Goal: Information Seeking & Learning: Find specific fact

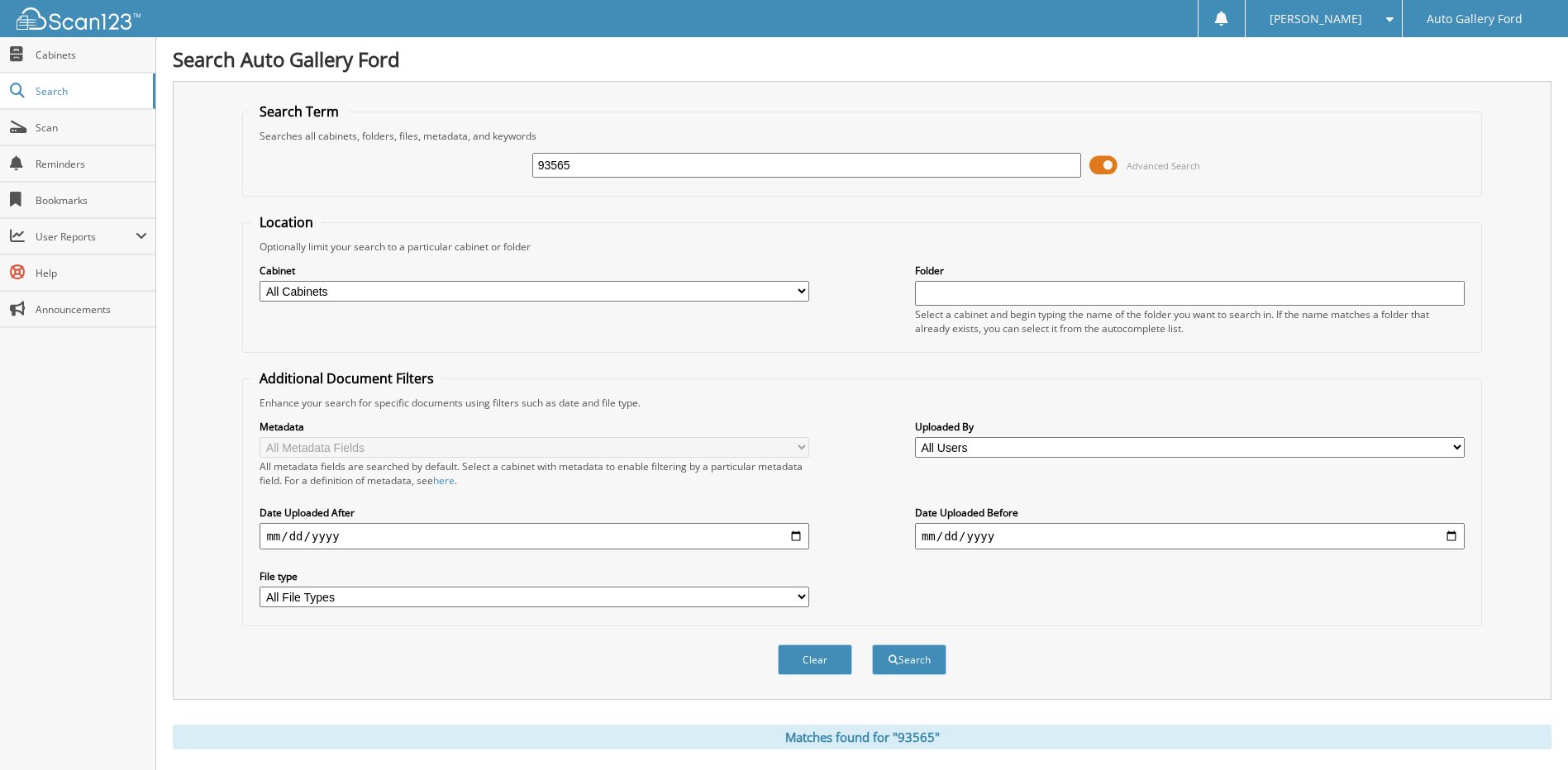
click at [479, 171] on div "93565 Advanced Search" at bounding box center [861, 165] width 1221 height 45
type input "EC377728"
click at [872, 645] on button "Search" at bounding box center [909, 660] width 74 height 30
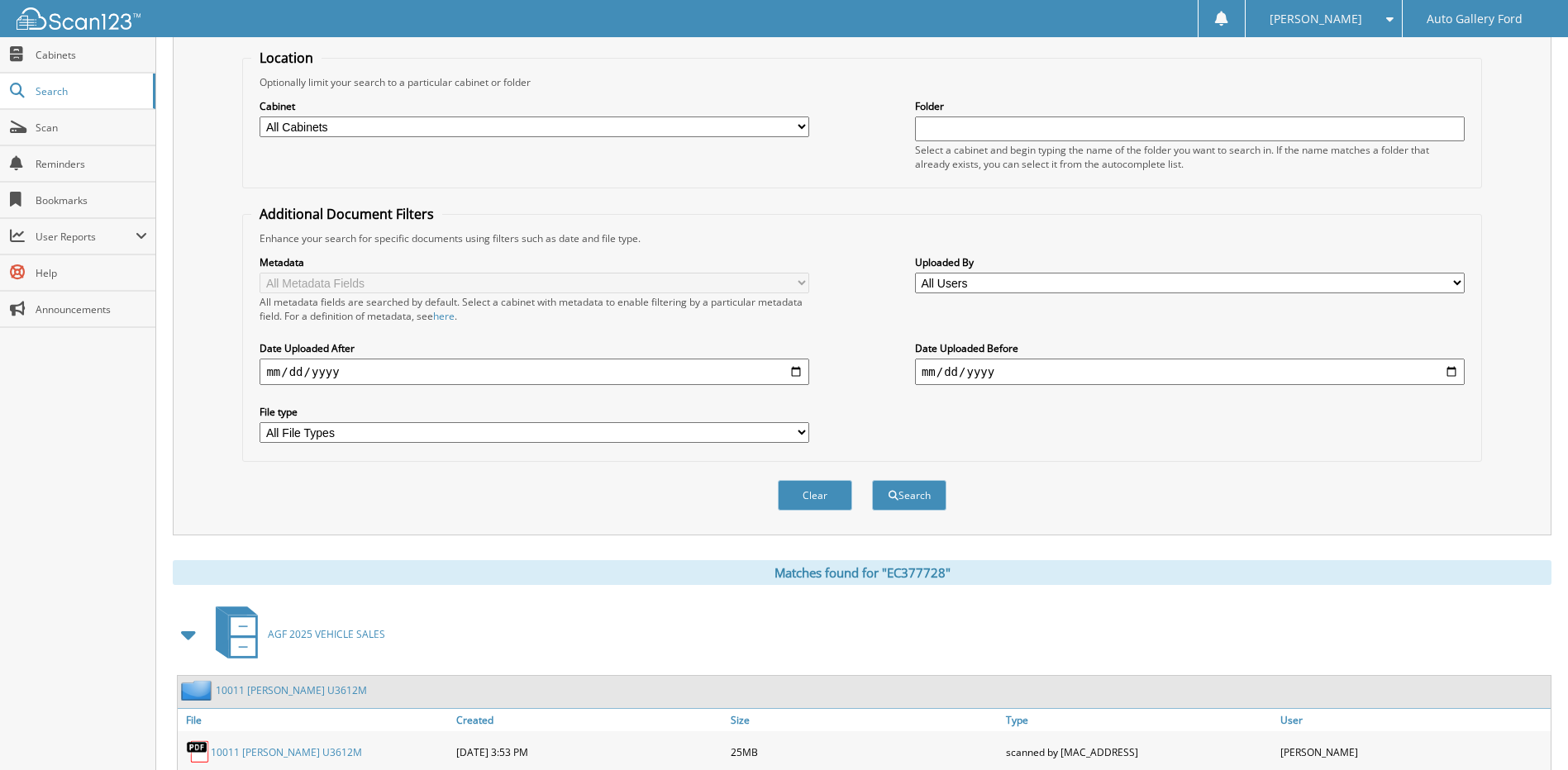
scroll to position [246, 0]
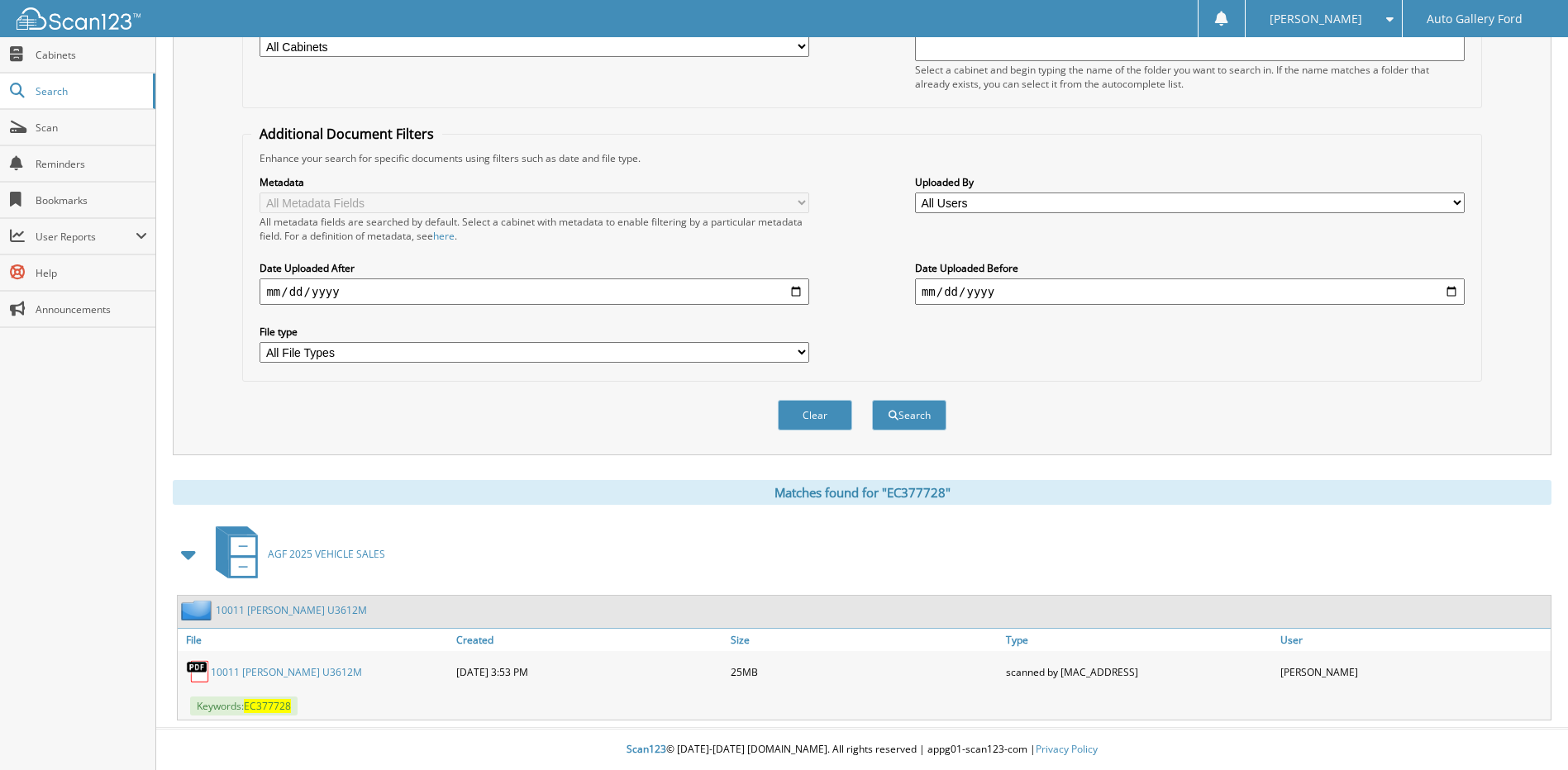
click at [282, 608] on link "10011 [PERSON_NAME] U3612M" at bounding box center [290, 610] width 151 height 14
